Goal: Task Accomplishment & Management: Manage account settings

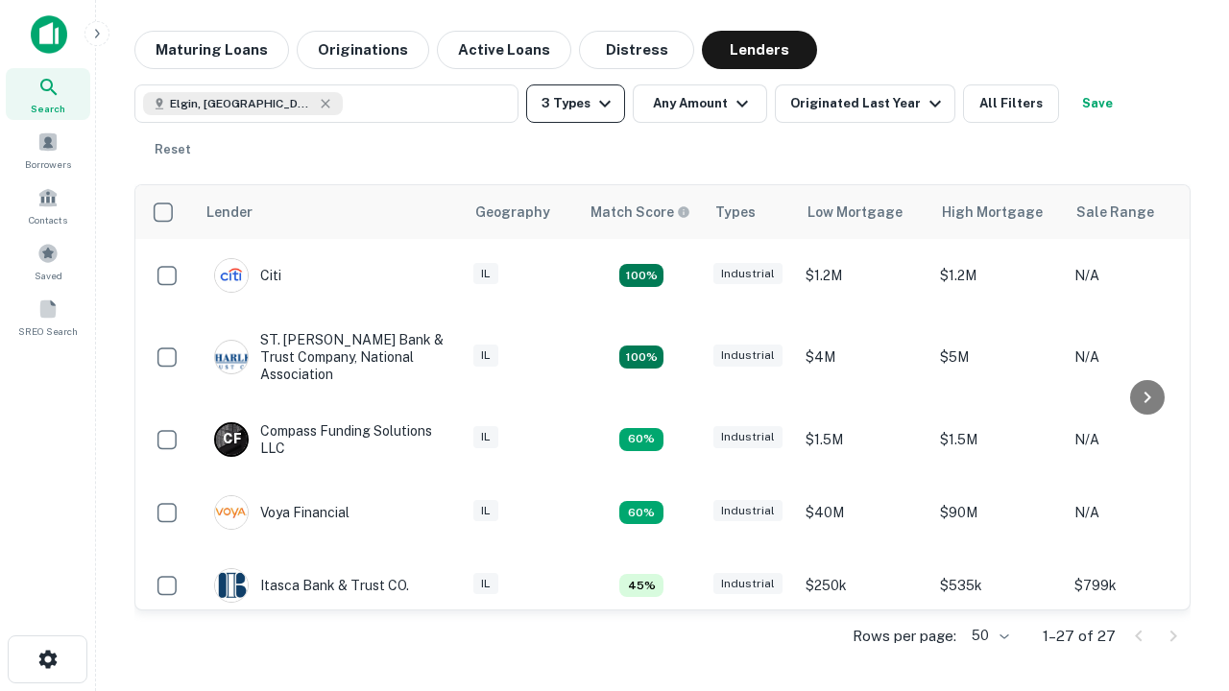
click at [575, 104] on button "3 Types" at bounding box center [575, 104] width 99 height 38
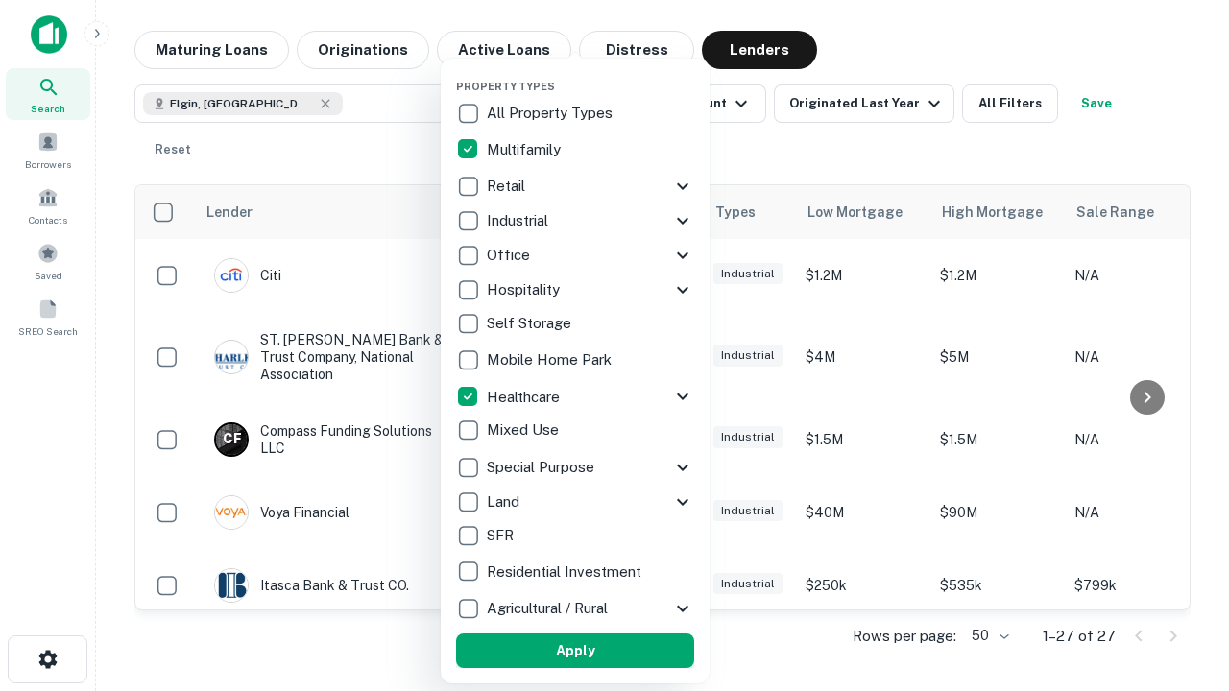
click at [575, 651] on button "Apply" at bounding box center [575, 651] width 238 height 35
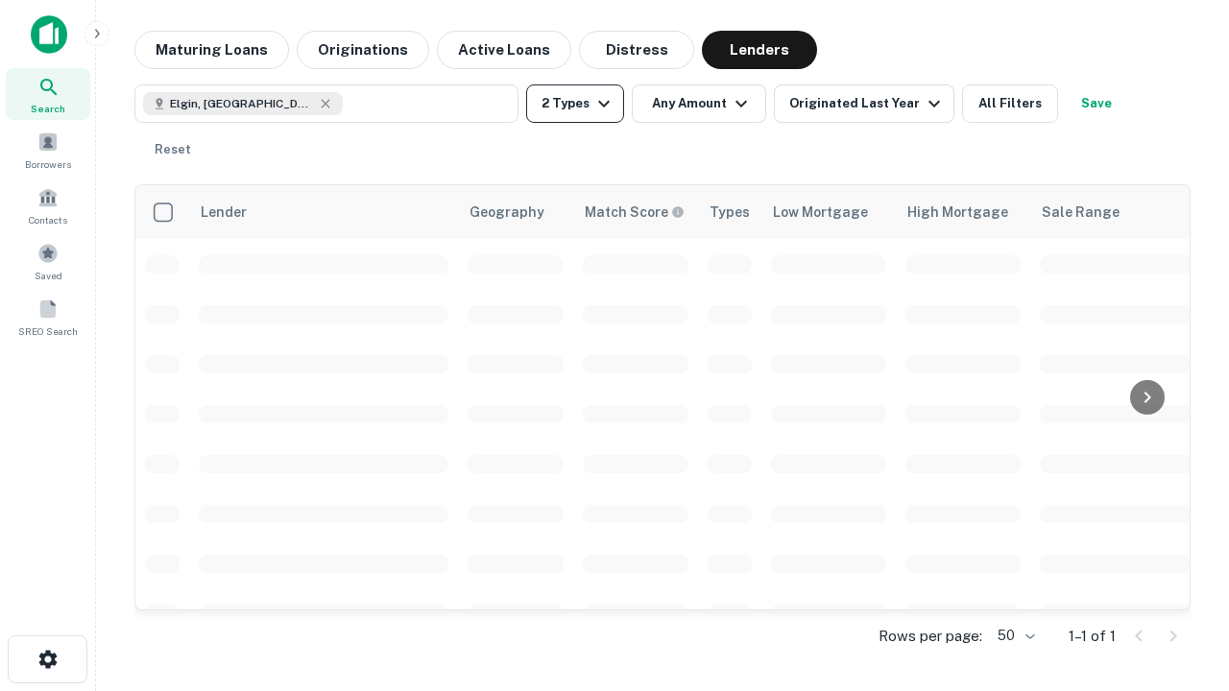
click at [575, 104] on button "2 Types" at bounding box center [575, 104] width 98 height 38
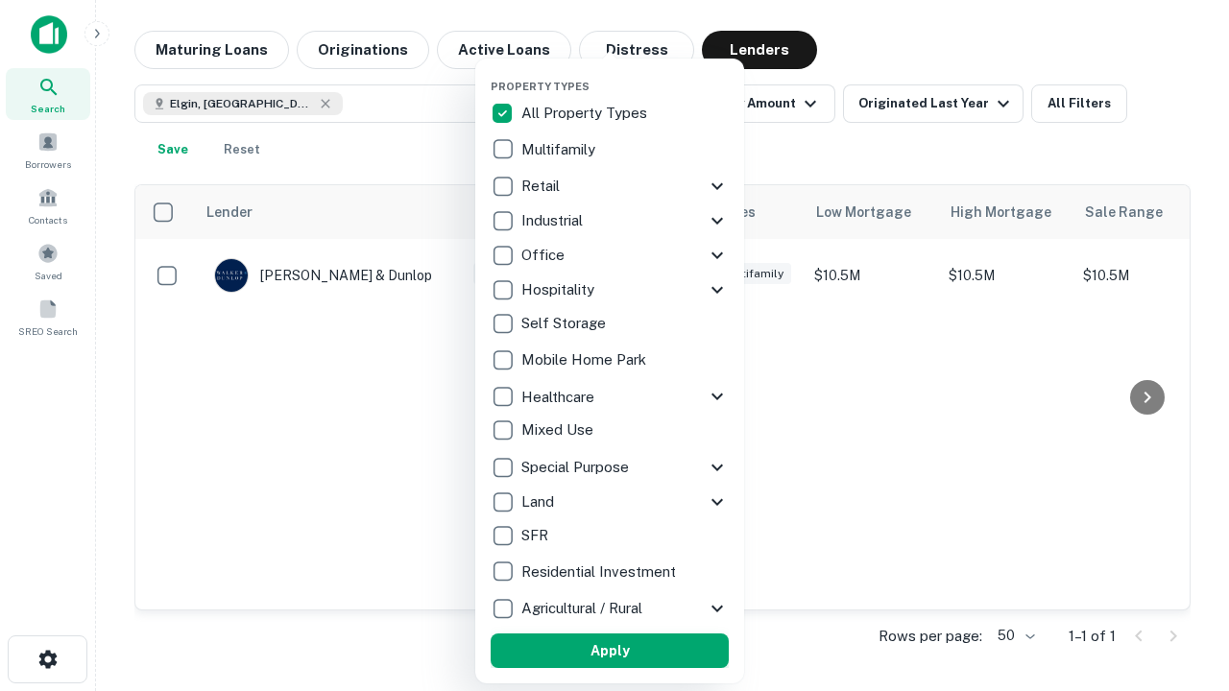
click at [610, 651] on button "Apply" at bounding box center [610, 651] width 238 height 35
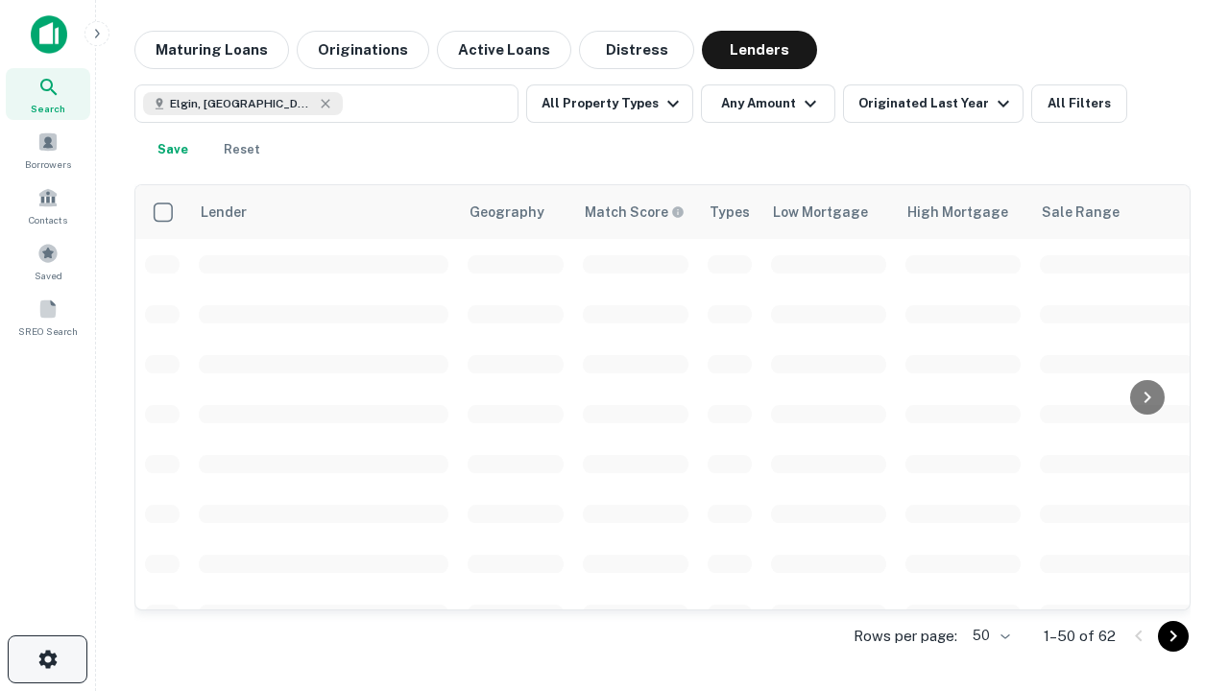
click at [47, 660] on icon "button" at bounding box center [47, 659] width 23 height 23
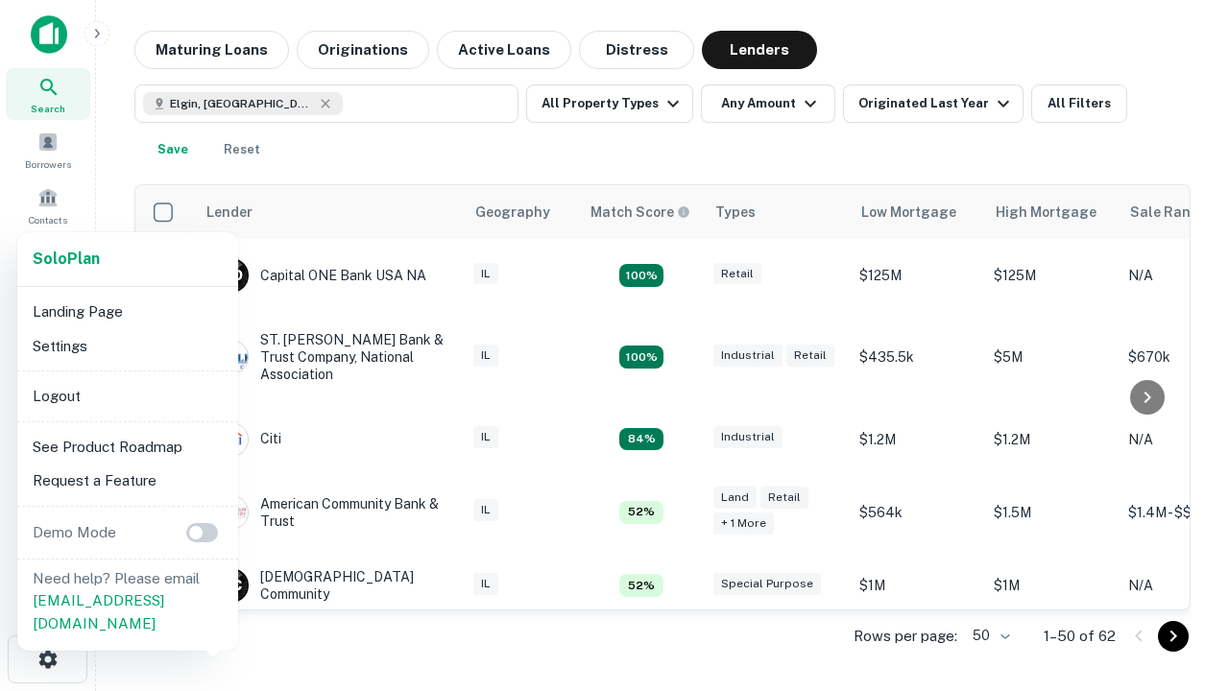
click at [127, 396] on li "Logout" at bounding box center [127, 396] width 205 height 35
